Goal: Task Accomplishment & Management: Manage account settings

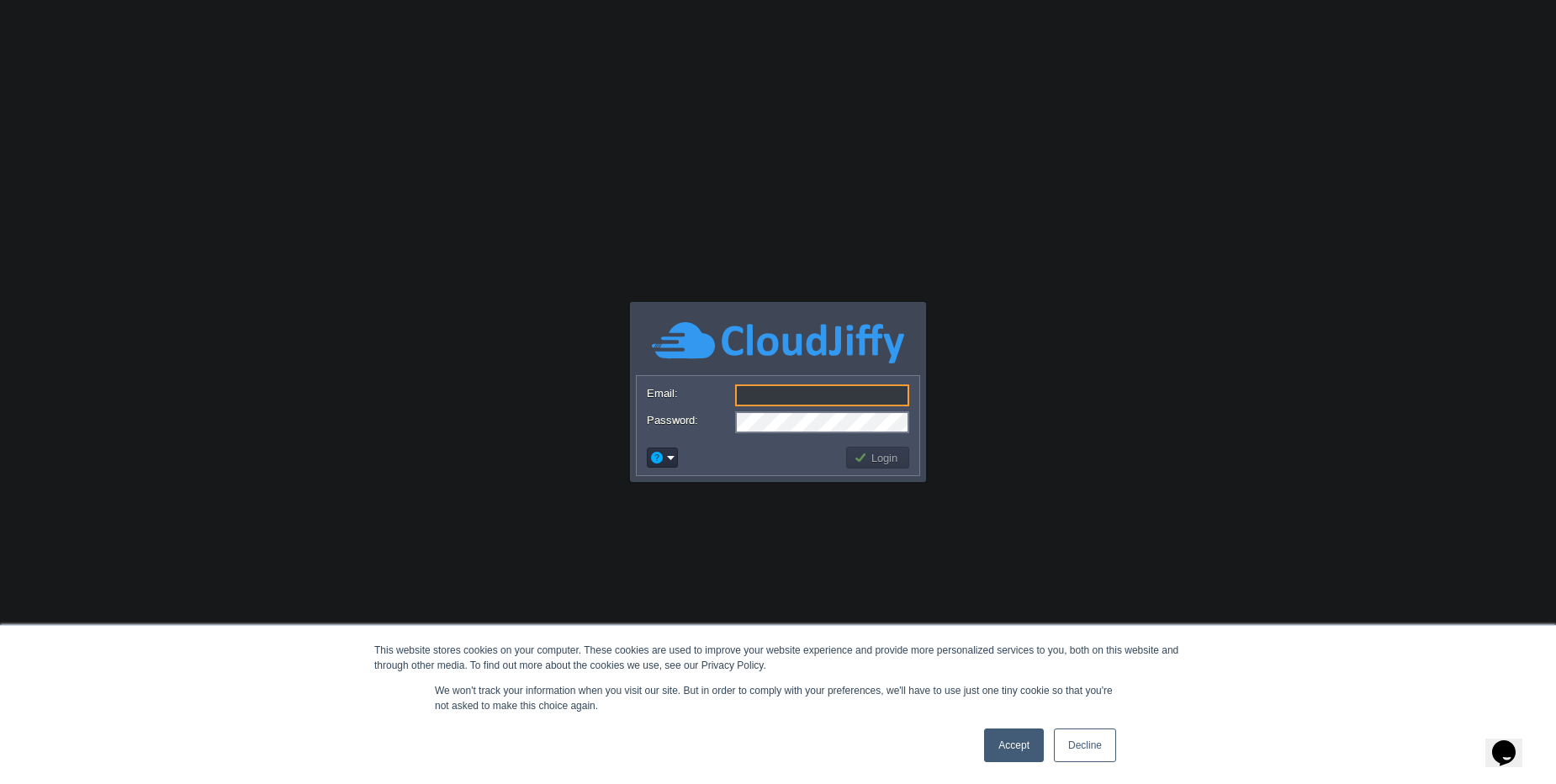
click at [826, 403] on input "Email:" at bounding box center [822, 395] width 174 height 22
type input "[PERSON_NAME][EMAIL_ADDRESS][DOMAIN_NAME]"
click at [897, 465] on td "Login" at bounding box center [878, 457] width 63 height 22
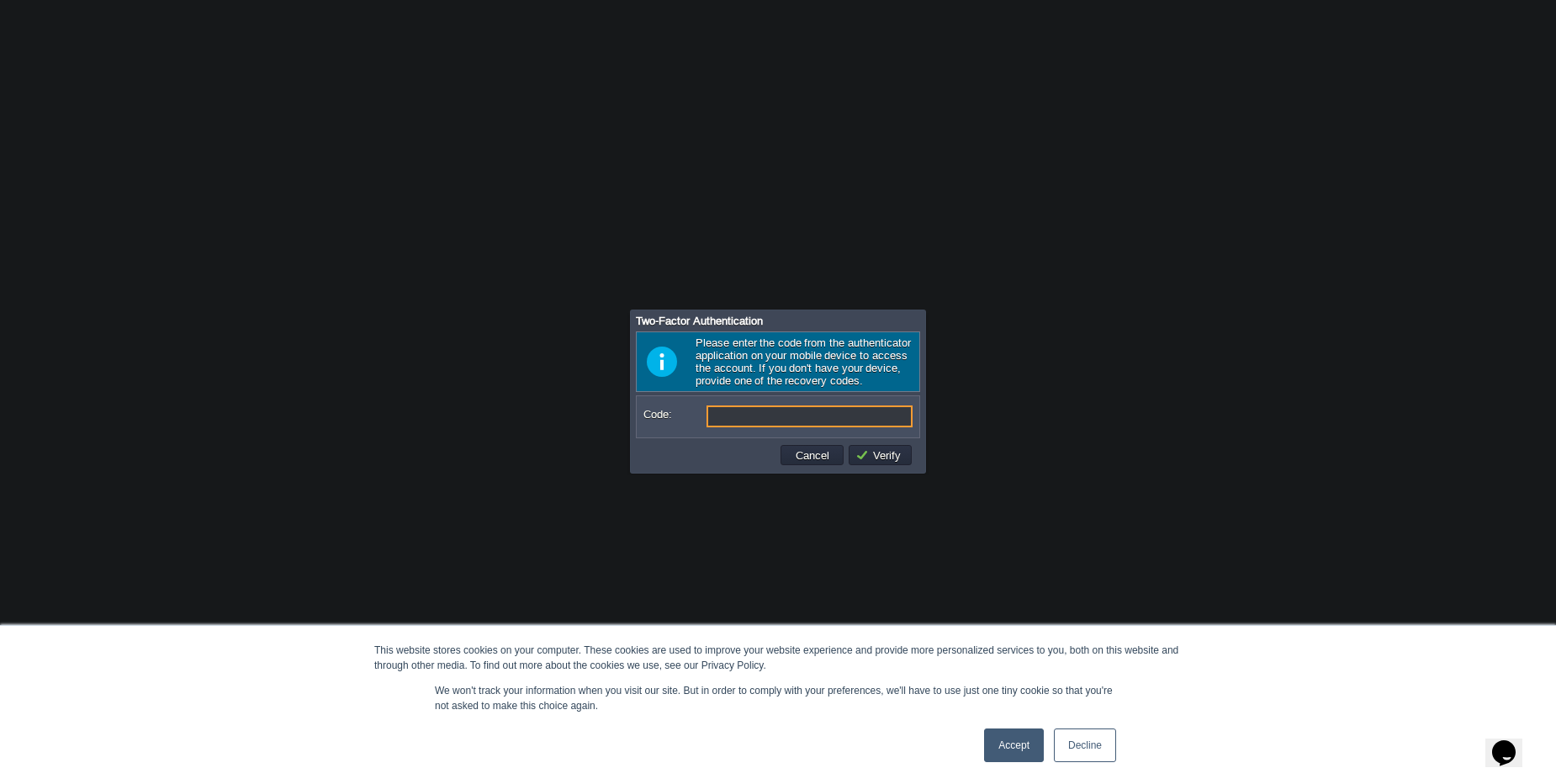
click at [1015, 741] on link "Accept" at bounding box center [1014, 745] width 60 height 33
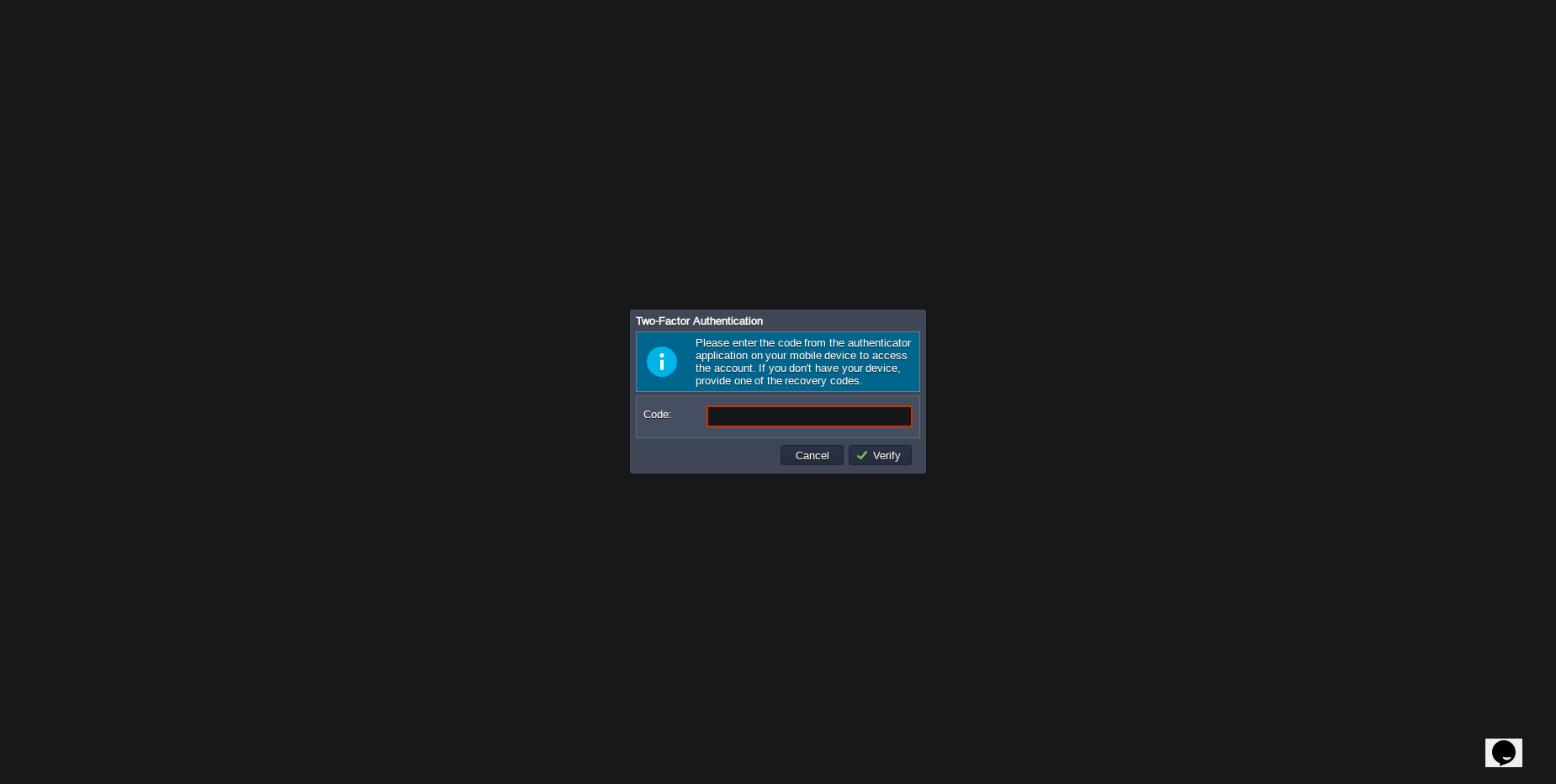
click at [766, 417] on input "Code:" at bounding box center [809, 416] width 206 height 22
click at [766, 416] on input "Code:" at bounding box center [809, 416] width 206 height 22
type input "342374"
type input "8"
type input "629767"
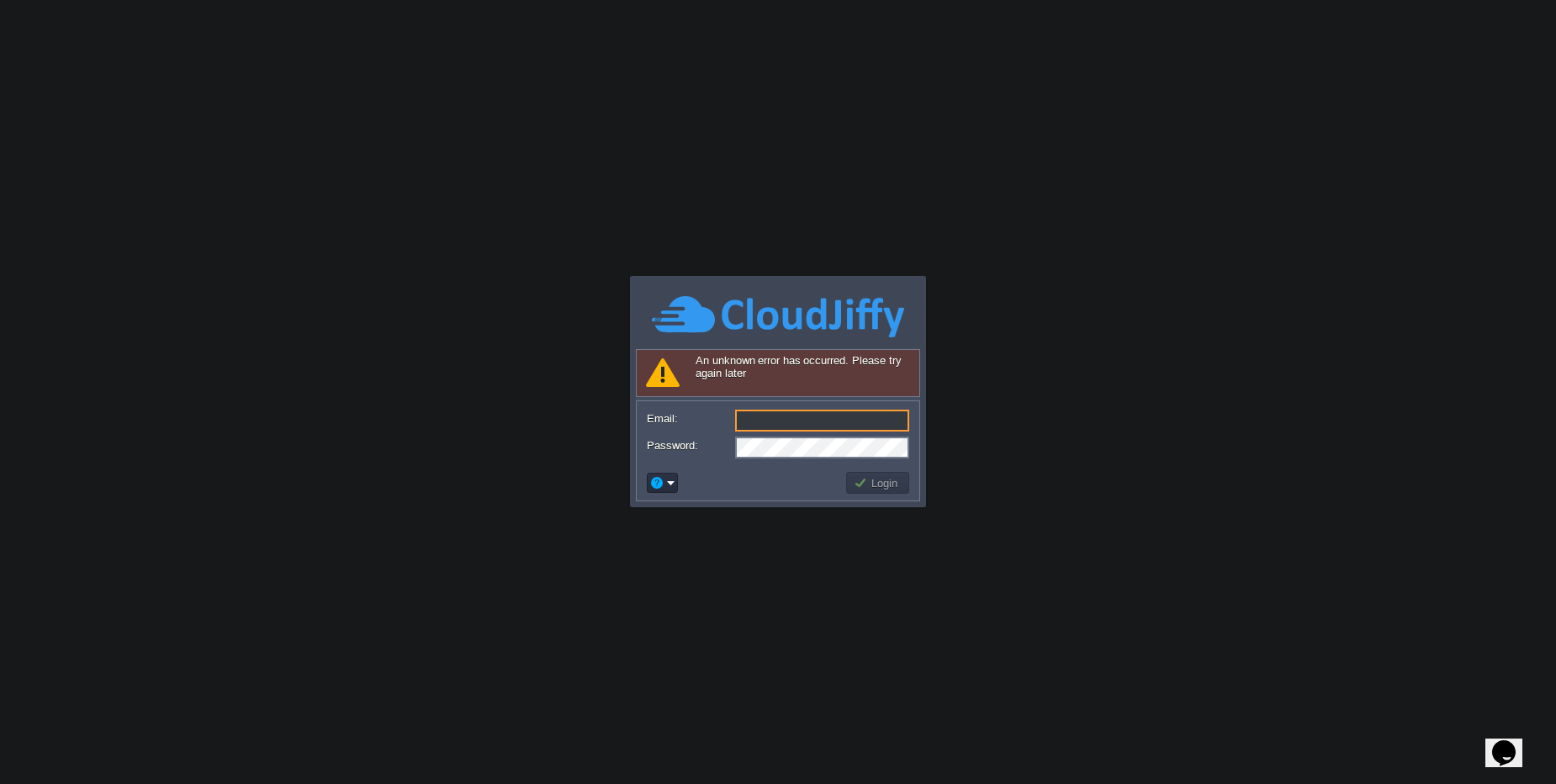
click at [756, 423] on input "Email:" at bounding box center [822, 420] width 174 height 22
type input "[PERSON_NAME][EMAIL_ADDRESS][DOMAIN_NAME]"
click at [865, 491] on td "Login" at bounding box center [878, 483] width 63 height 22
type input "[PERSON_NAME][EMAIL_ADDRESS][DOMAIN_NAME]"
click at [898, 489] on button "Login" at bounding box center [879, 482] width 49 height 15
